Goal: Transaction & Acquisition: Purchase product/service

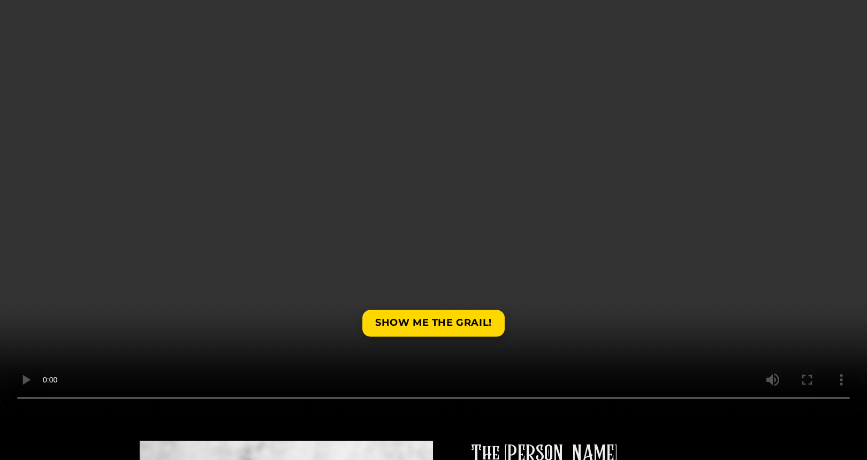
scroll to position [133, 0]
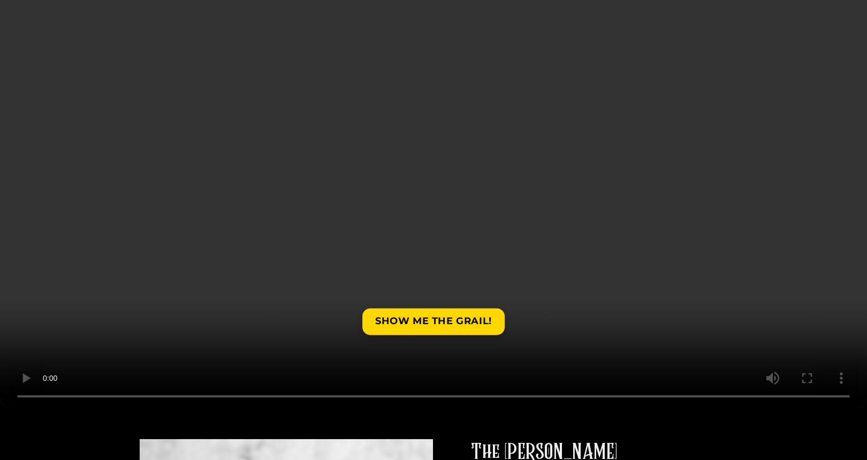
click at [815, 394] on video at bounding box center [433, 192] width 867 height 434
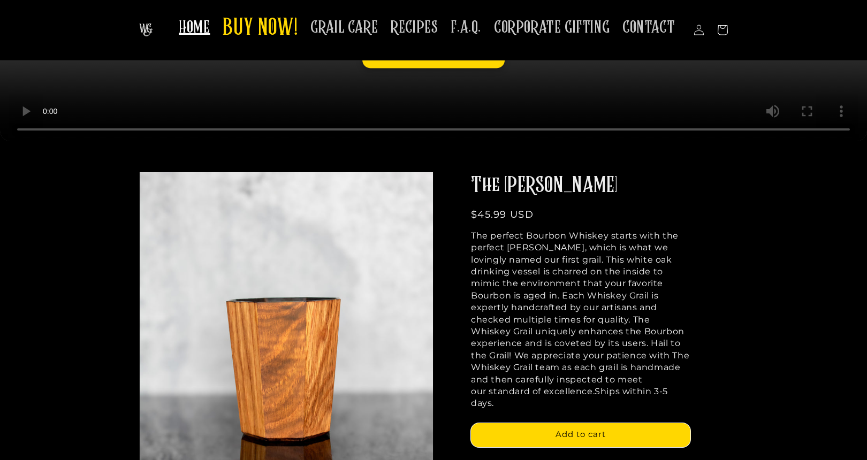
scroll to position [365, 0]
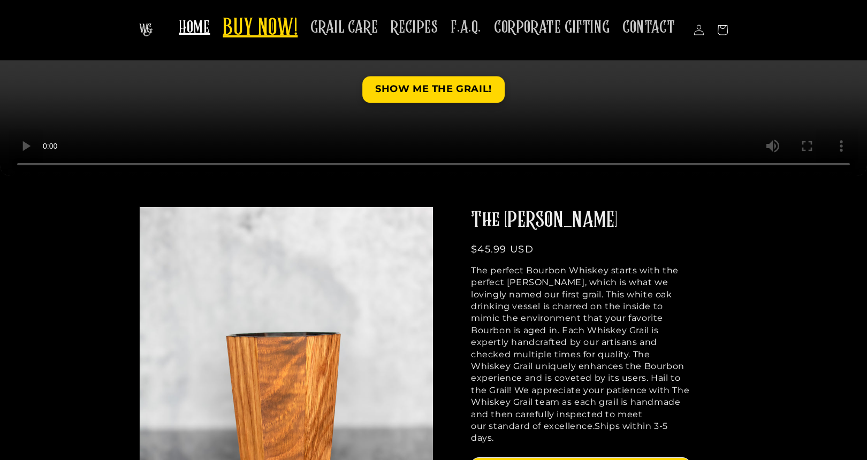
click at [288, 27] on span "BUY NOW!" at bounding box center [260, 28] width 75 height 29
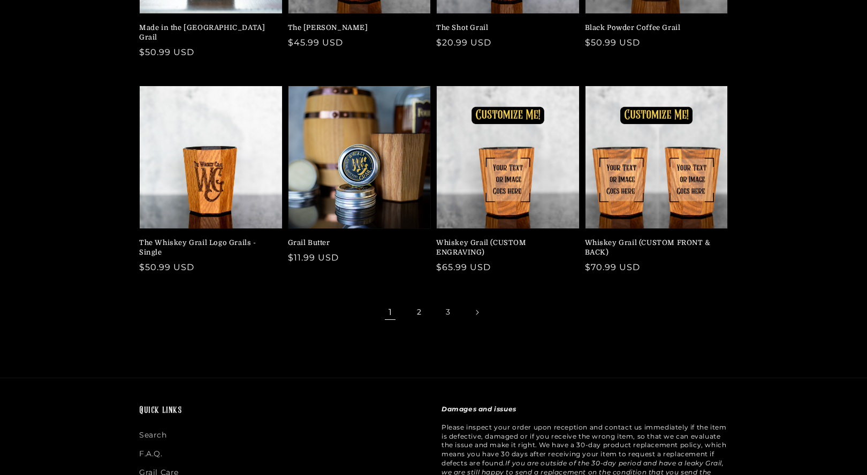
scroll to position [258, 0]
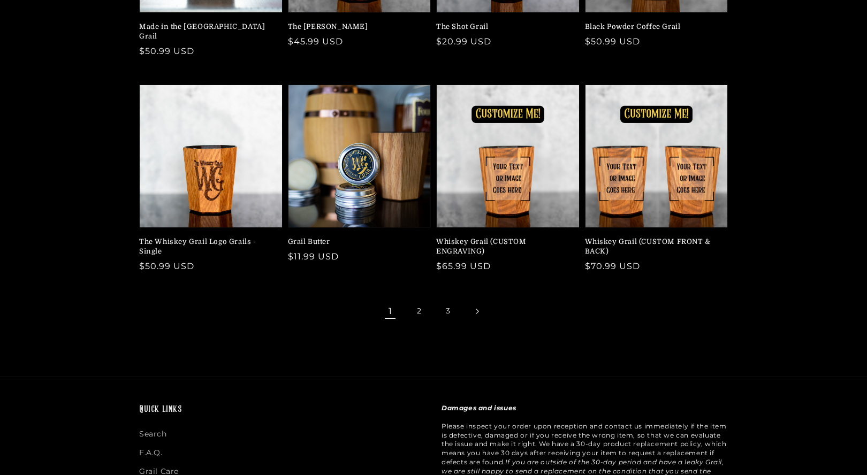
click at [477, 309] on icon "Next page" at bounding box center [477, 311] width 3 height 5
